Goal: Task Accomplishment & Management: Use online tool/utility

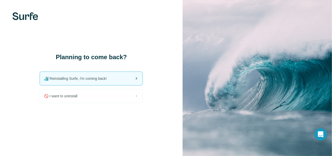
click at [95, 79] on span "🏄🏻‍♂️ Reinstalling Surfe, I'm coming back!" at bounding box center [77, 78] width 67 height 5
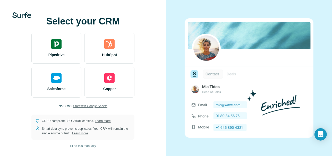
click at [96, 107] on span "Start with Google Sheets" at bounding box center [90, 106] width 34 height 5
